Goal: Task Accomplishment & Management: Use online tool/utility

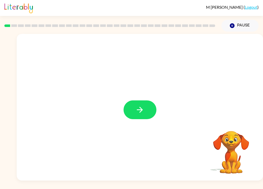
click at [149, 113] on button "button" at bounding box center [140, 110] width 33 height 19
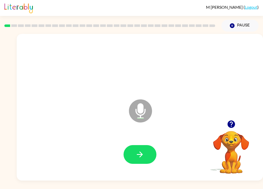
click at [141, 153] on icon "button" at bounding box center [140, 154] width 9 height 9
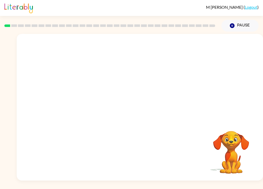
click at [10, 187] on div "[PERSON_NAME] ( Logout ) Pause Pause Your browser must support playing .mp4 fil…" at bounding box center [131, 94] width 263 height 189
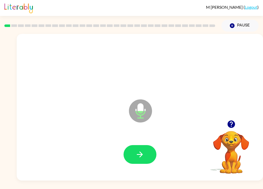
click at [137, 151] on icon "button" at bounding box center [140, 154] width 9 height 9
click at [148, 159] on button "button" at bounding box center [140, 154] width 33 height 19
click at [139, 157] on icon "button" at bounding box center [140, 154] width 9 height 9
click at [144, 150] on icon "button" at bounding box center [140, 154] width 9 height 9
click at [144, 149] on button "button" at bounding box center [140, 154] width 33 height 19
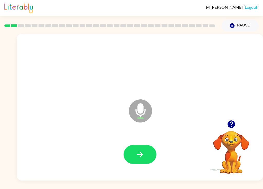
click at [145, 156] on button "button" at bounding box center [140, 154] width 33 height 19
click at [148, 155] on button "button" at bounding box center [140, 154] width 33 height 19
click at [145, 158] on button "button" at bounding box center [140, 154] width 33 height 19
click at [147, 158] on button "button" at bounding box center [140, 154] width 33 height 19
click at [146, 155] on button "button" at bounding box center [140, 154] width 33 height 19
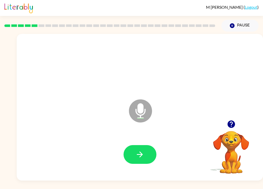
click at [143, 157] on icon "button" at bounding box center [140, 154] width 9 height 9
click at [148, 154] on button "button" at bounding box center [140, 154] width 33 height 19
click at [149, 156] on button "button" at bounding box center [140, 154] width 33 height 19
click at [152, 154] on button "button" at bounding box center [140, 154] width 33 height 19
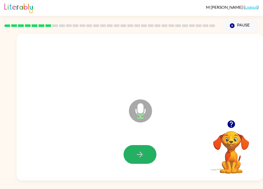
click at [148, 157] on button "button" at bounding box center [140, 154] width 33 height 19
click at [147, 156] on button "button" at bounding box center [140, 154] width 33 height 19
click at [145, 154] on button "button" at bounding box center [140, 154] width 33 height 19
click at [230, 119] on button "button" at bounding box center [231, 124] width 13 height 13
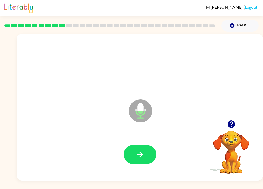
click at [146, 155] on button "button" at bounding box center [140, 154] width 33 height 19
click at [232, 123] on icon "button" at bounding box center [231, 124] width 7 height 7
click at [153, 154] on button "button" at bounding box center [140, 154] width 33 height 19
click at [149, 158] on button "button" at bounding box center [140, 154] width 33 height 19
click at [154, 155] on button "button" at bounding box center [140, 154] width 33 height 19
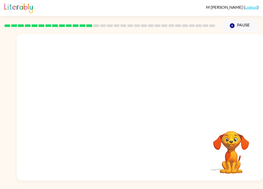
click at [248, 146] on video "Your browser must support playing .mp4 files to use Literably. Please try using…" at bounding box center [231, 148] width 51 height 51
click at [250, 144] on video "Your browser must support playing .mp4 files to use Literably. Please try using…" at bounding box center [231, 148] width 51 height 51
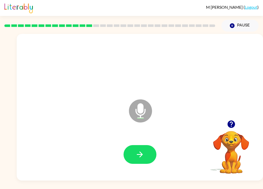
click at [145, 158] on button "button" at bounding box center [140, 154] width 33 height 19
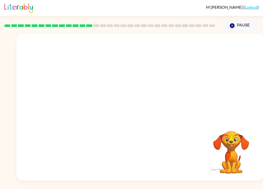
click at [261, 160] on div "Your browser must support playing .mp4 files to use Literably. Please try using…" at bounding box center [140, 107] width 247 height 147
click at [239, 139] on video "Your browser must support playing .mp4 files to use Literably. Please try using…" at bounding box center [231, 148] width 51 height 51
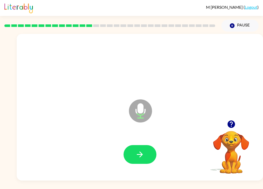
click at [144, 157] on icon "button" at bounding box center [140, 154] width 9 height 9
click at [145, 155] on button "button" at bounding box center [140, 154] width 33 height 19
click at [150, 162] on button "button" at bounding box center [140, 154] width 33 height 19
click at [152, 154] on button "button" at bounding box center [140, 154] width 33 height 19
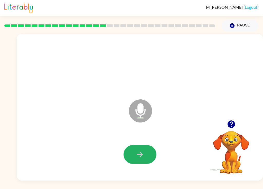
click at [148, 159] on button "button" at bounding box center [140, 154] width 33 height 19
click at [146, 158] on button "button" at bounding box center [140, 154] width 33 height 19
click at [149, 159] on button "button" at bounding box center [140, 154] width 33 height 19
click at [150, 158] on button "button" at bounding box center [140, 154] width 33 height 19
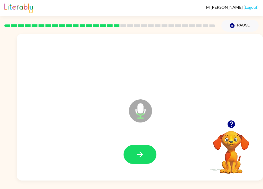
click at [151, 150] on button "button" at bounding box center [140, 154] width 33 height 19
click at [235, 165] on video "Your browser must support playing .mp4 files to use Literably. Please try using…" at bounding box center [231, 148] width 51 height 51
click at [151, 156] on button "button" at bounding box center [140, 154] width 33 height 19
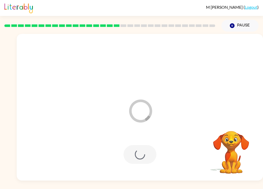
click at [171, 171] on div at bounding box center [140, 155] width 236 height 42
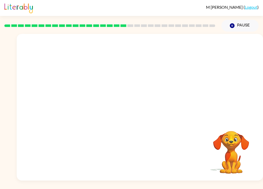
click at [173, 172] on div at bounding box center [140, 155] width 236 height 42
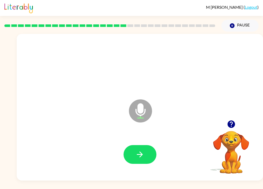
click at [151, 154] on button "button" at bounding box center [140, 154] width 33 height 19
click at [152, 154] on button "button" at bounding box center [140, 154] width 33 height 19
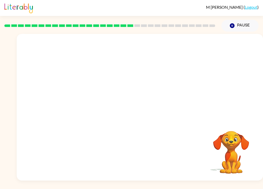
click at [232, 134] on video "Your browser must support playing .mp4 files to use Literably. Please try using…" at bounding box center [231, 148] width 51 height 51
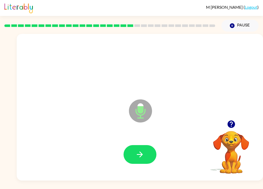
click at [142, 150] on button "button" at bounding box center [140, 154] width 33 height 19
click at [148, 149] on button "button" at bounding box center [140, 154] width 33 height 19
click at [149, 156] on button "button" at bounding box center [140, 154] width 33 height 19
click at [143, 164] on button "button" at bounding box center [140, 154] width 33 height 19
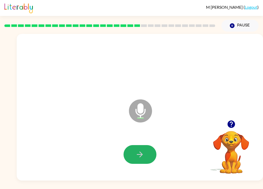
click at [148, 156] on button "button" at bounding box center [140, 154] width 33 height 19
click at [145, 158] on button "button" at bounding box center [140, 154] width 33 height 19
click at [149, 158] on button "button" at bounding box center [140, 154] width 33 height 19
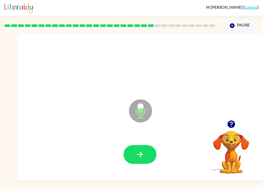
click at [143, 161] on button "button" at bounding box center [140, 154] width 33 height 19
click at [148, 163] on button "button" at bounding box center [140, 154] width 33 height 19
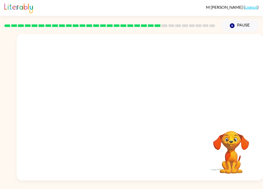
click at [125, 187] on div "[PERSON_NAME] ( Logout ) Pause Pause Your browser must support playing .mp4 fil…" at bounding box center [131, 94] width 263 height 189
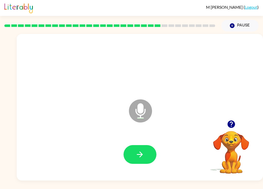
click at [234, 187] on div "M [PERSON_NAME] ( Logout ) Pause Pause Microphone The Microphone is here when i…" at bounding box center [131, 94] width 263 height 189
click at [145, 151] on button "button" at bounding box center [140, 154] width 33 height 19
click at [140, 150] on icon "button" at bounding box center [140, 154] width 9 height 9
click at [156, 153] on button "button" at bounding box center [140, 154] width 33 height 19
click at [148, 153] on button "button" at bounding box center [140, 154] width 33 height 19
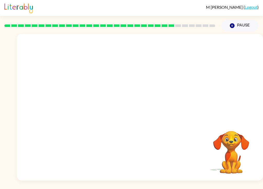
click at [112, 187] on div "[PERSON_NAME] ( Logout ) Pause Pause Your browser must support playing .mp4 fil…" at bounding box center [131, 94] width 263 height 189
click at [95, 186] on div "[PERSON_NAME] ( Logout ) Pause Pause Your browser must support playing .mp4 fil…" at bounding box center [131, 94] width 263 height 189
click at [4, 185] on div "[PERSON_NAME] ( Logout ) Pause Pause Your browser must support playing .mp4 fil…" at bounding box center [131, 94] width 263 height 189
click at [256, 125] on video "Your browser must support playing .mp4 files to use Literably. Please try using…" at bounding box center [231, 148] width 51 height 51
click at [248, 123] on video "Your browser must support playing .mp4 files to use Literably. Please try using…" at bounding box center [231, 148] width 51 height 51
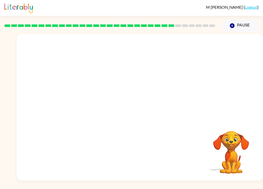
click at [250, 120] on div at bounding box center [140, 77] width 247 height 86
click at [255, 113] on div at bounding box center [140, 107] width 247 height 147
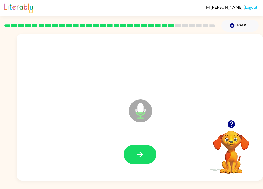
click at [137, 160] on button "button" at bounding box center [140, 154] width 33 height 19
click at [149, 155] on button "button" at bounding box center [140, 154] width 33 height 19
click at [148, 158] on button "button" at bounding box center [140, 154] width 33 height 19
click at [149, 157] on button "button" at bounding box center [140, 154] width 33 height 19
click at [149, 156] on button "button" at bounding box center [140, 154] width 33 height 19
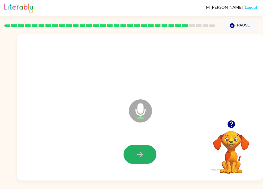
click at [149, 158] on button "button" at bounding box center [140, 154] width 33 height 19
click at [150, 159] on button "button" at bounding box center [140, 154] width 33 height 19
click at [152, 160] on button "button" at bounding box center [140, 154] width 33 height 19
click at [151, 157] on button "button" at bounding box center [140, 154] width 33 height 19
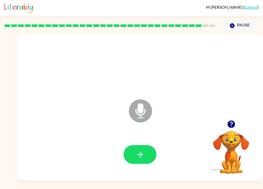
click at [234, 123] on icon "button" at bounding box center [231, 124] width 7 height 7
click at [150, 159] on button "button" at bounding box center [140, 154] width 33 height 19
click at [140, 164] on button "button" at bounding box center [140, 154] width 33 height 19
click at [151, 158] on button "button" at bounding box center [140, 154] width 33 height 19
